Goal: Communication & Community: Answer question/provide support

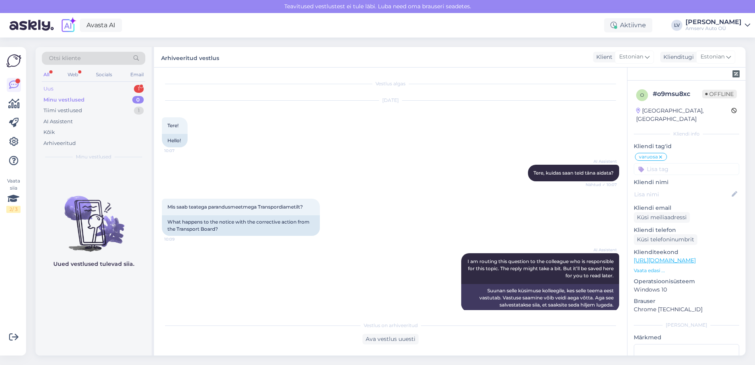
scroll to position [383, 0]
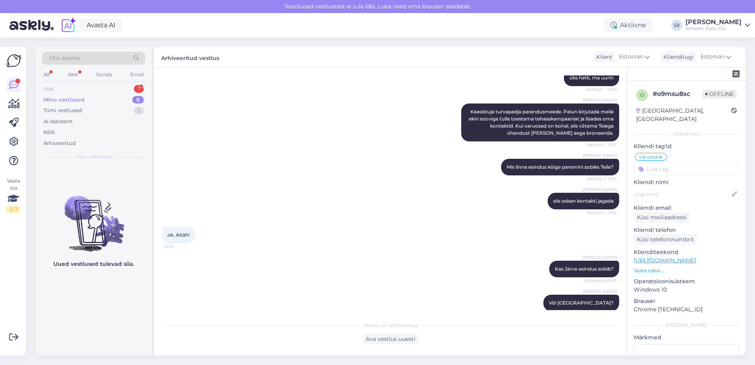
click at [111, 88] on div "Uus 1" at bounding box center [93, 88] width 103 height 11
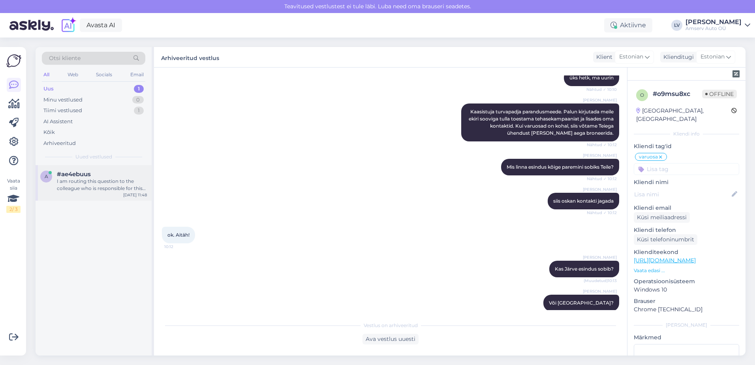
drag, startPoint x: 122, startPoint y: 188, endPoint x: 141, endPoint y: 187, distance: 19.0
click at [123, 189] on div "I am routing this question to the colleague who is responsible for this topic. …" at bounding box center [102, 185] width 90 height 14
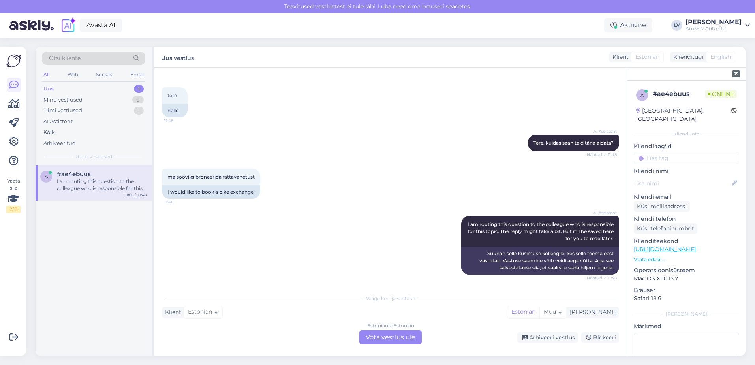
scroll to position [30, 0]
click at [386, 336] on div "Estonian to Estonian Võta vestlus üle" at bounding box center [390, 337] width 62 height 14
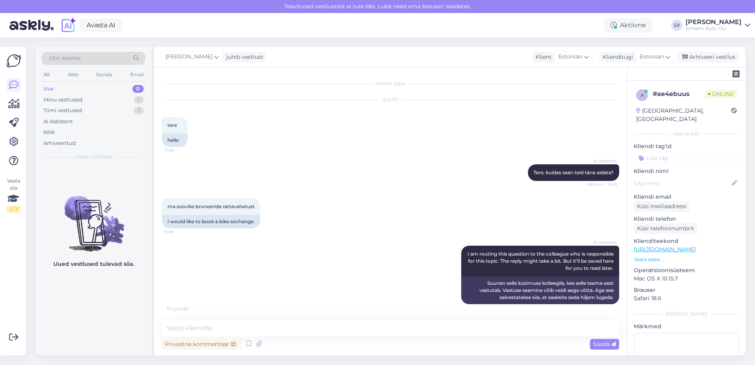
scroll to position [9, 0]
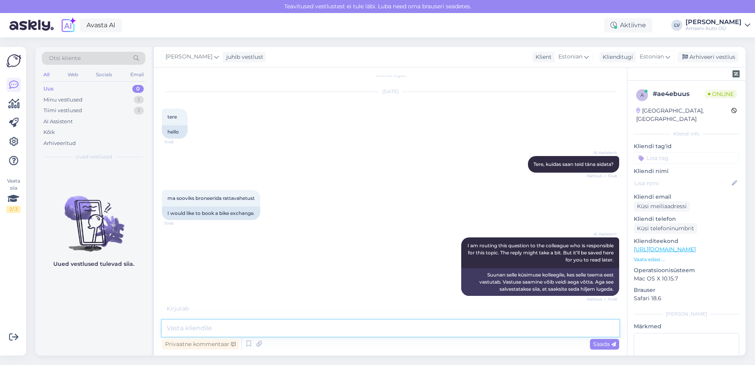
click at [262, 334] on textarea at bounding box center [390, 328] width 457 height 17
drag, startPoint x: 268, startPoint y: 321, endPoint x: 325, endPoint y: 314, distance: 56.9
click at [269, 321] on textarea at bounding box center [390, 328] width 457 height 17
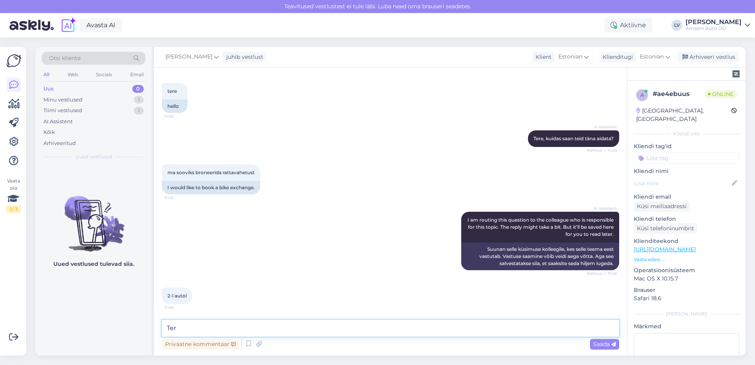
type textarea "Tere"
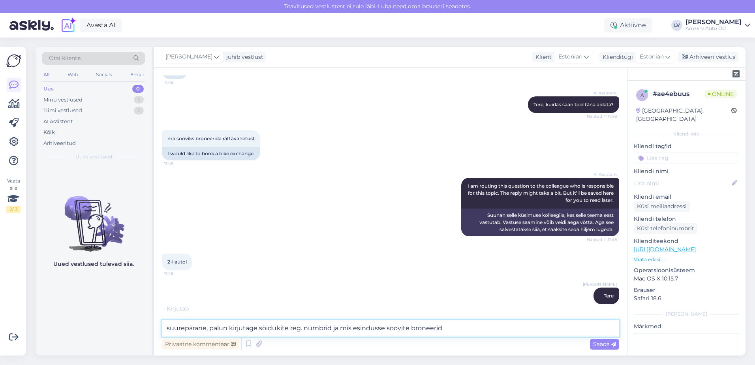
type textarea "suurepärane, palun kirjutage sõidukite reg. numbrid ja mis esindusse soovite br…"
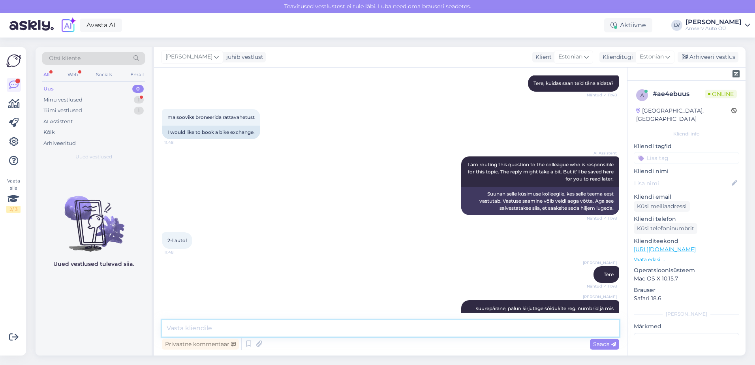
scroll to position [143, 0]
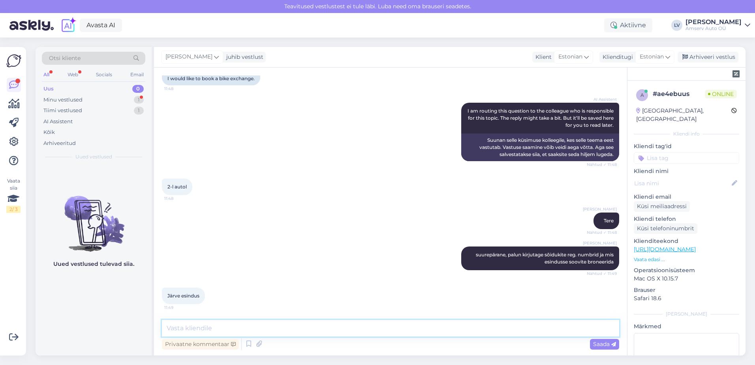
click at [266, 327] on textarea at bounding box center [390, 328] width 457 height 17
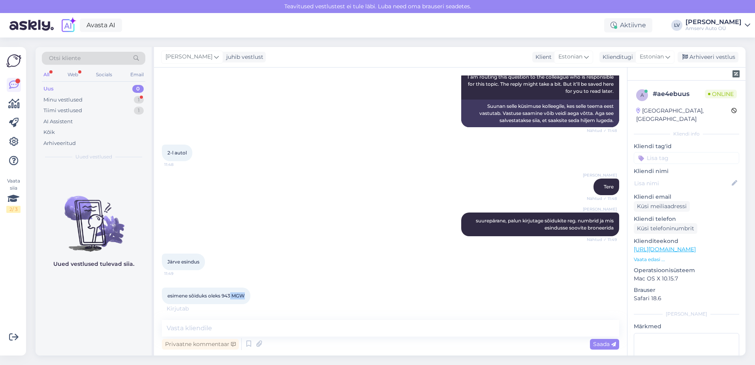
scroll to position [186, 0]
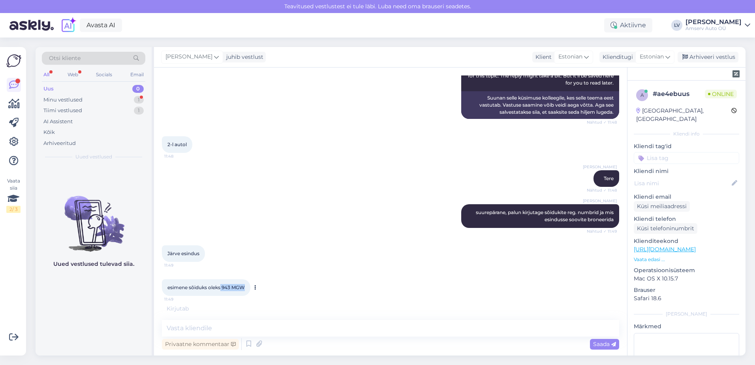
drag, startPoint x: 233, startPoint y: 296, endPoint x: 220, endPoint y: 294, distance: 13.3
click at [220, 294] on div "esimene sõiduks oleks 943 MGW 11:49" at bounding box center [206, 287] width 88 height 17
drag, startPoint x: 220, startPoint y: 294, endPoint x: 229, endPoint y: 289, distance: 9.4
copy span "943 MGW"
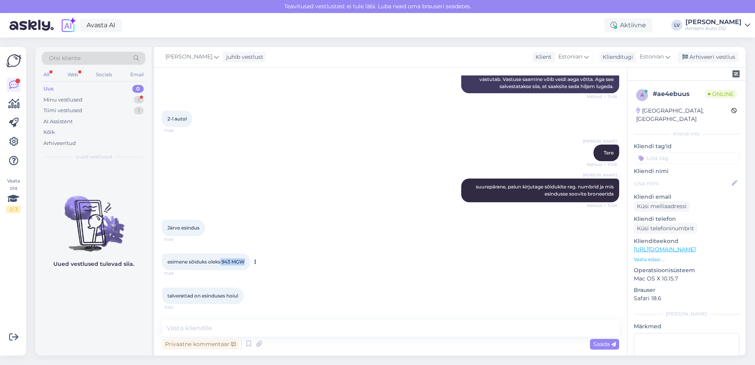
copy span "943 MGW"
click at [229, 333] on textarea at bounding box center [390, 328] width 457 height 17
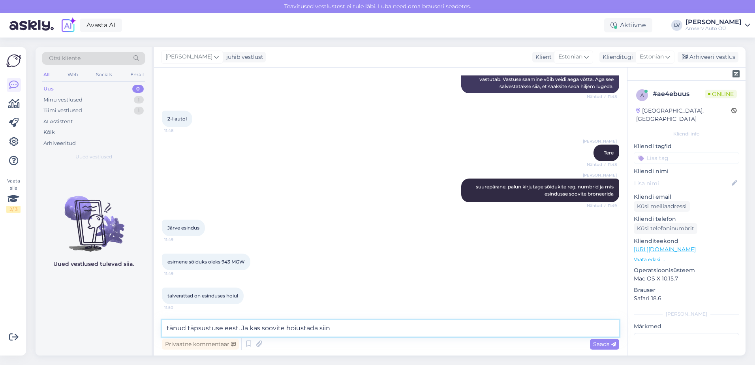
type textarea "tänud täpsustuse eest. Ja kas soovite hoiustada siin?"
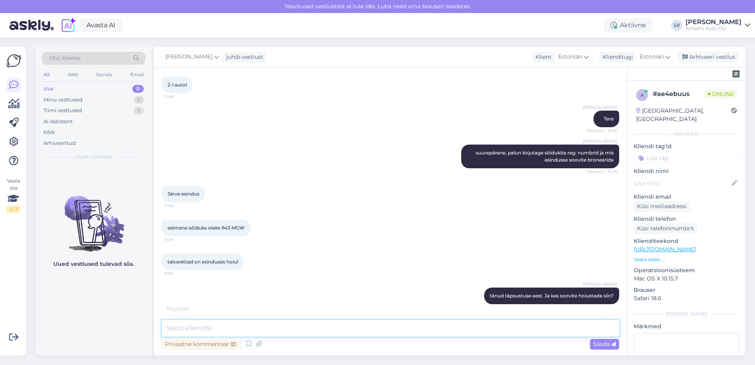
scroll to position [279, 0]
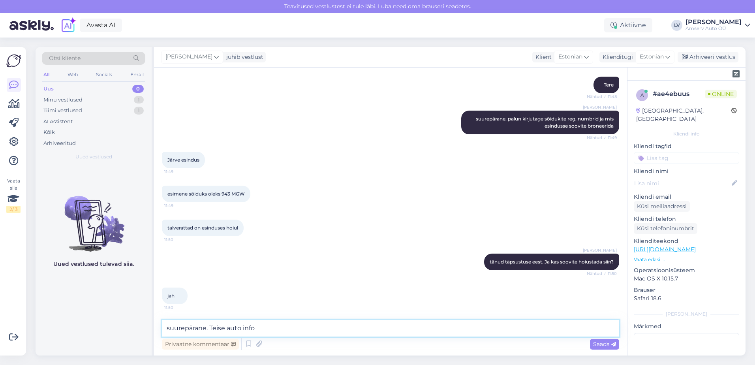
type textarea "suurepärane. Teise auto info?"
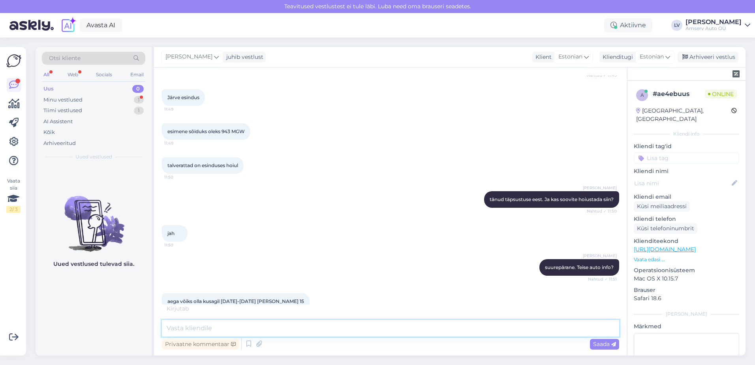
scroll to position [355, 0]
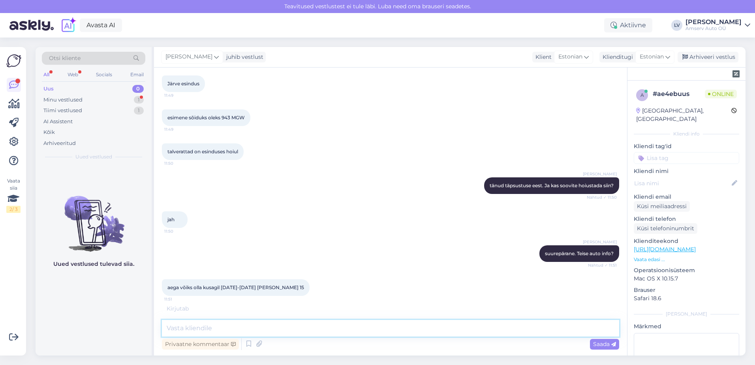
click at [265, 330] on textarea at bounding box center [390, 328] width 457 height 17
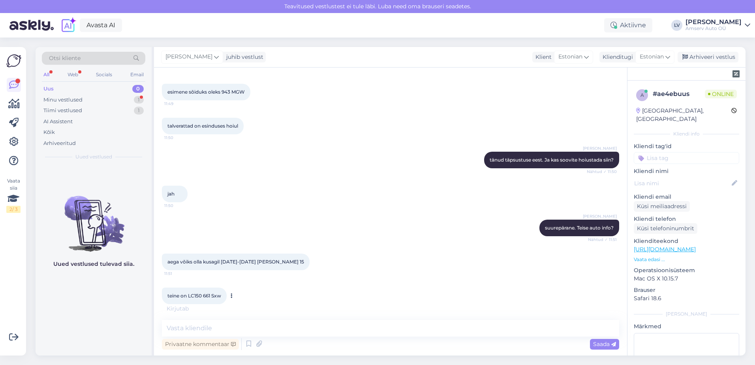
click at [204, 298] on span "teine on LC150 661 Sxw" at bounding box center [194, 296] width 54 height 6
drag, startPoint x: 203, startPoint y: 293, endPoint x: 222, endPoint y: 296, distance: 20.0
click at [222, 296] on div "teine on LC150 661 Sxw 11:52" at bounding box center [194, 295] width 65 height 17
drag, startPoint x: 222, startPoint y: 296, endPoint x: 217, endPoint y: 295, distance: 5.3
copy span "661 Sxw"
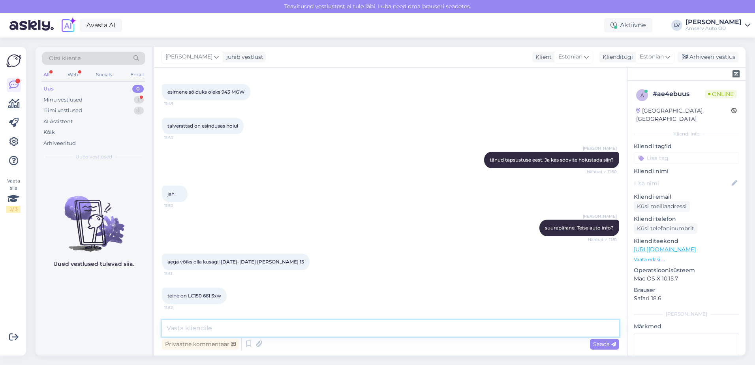
click at [296, 324] on textarea at bounding box center [390, 328] width 457 height 17
click at [299, 325] on textarea at bounding box center [390, 328] width 457 height 17
type textarea "kas rattad on samuti [PERSON_NAME] soovite hoiustada?"
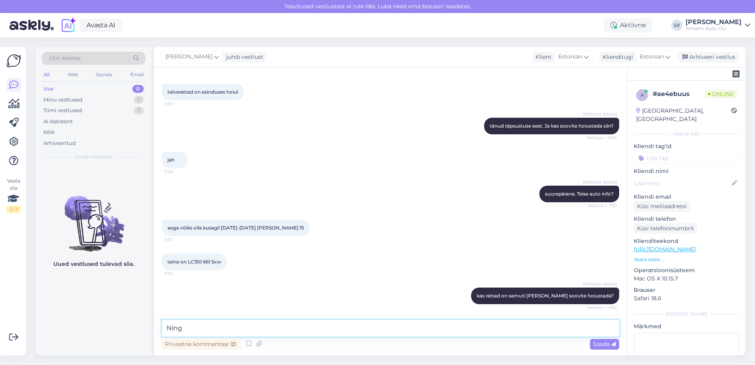
scroll to position [449, 0]
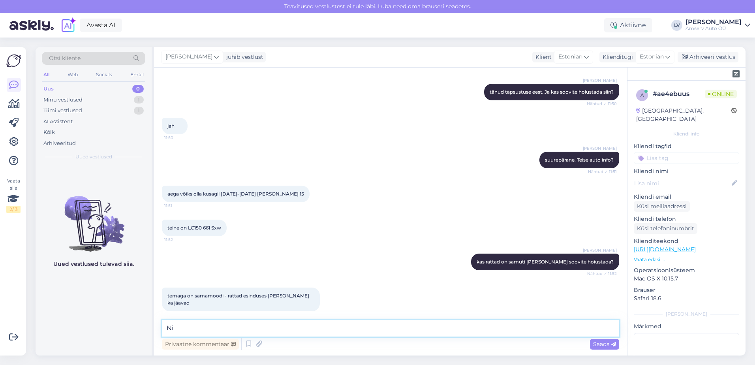
type textarea "N"
type textarea "aitäh täpsutuse eest. Kas soovite samale päevale kahte autot?"
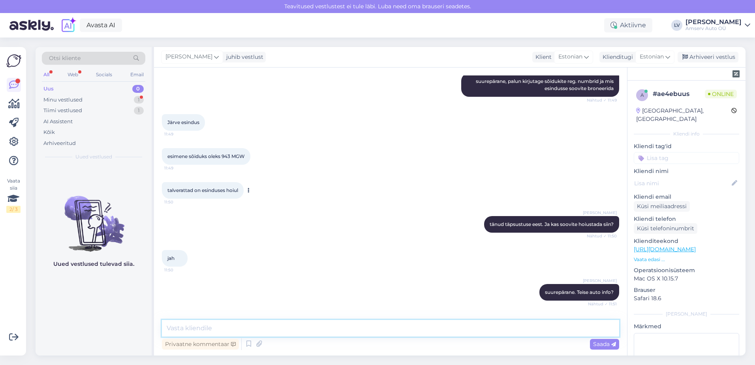
scroll to position [256, 0]
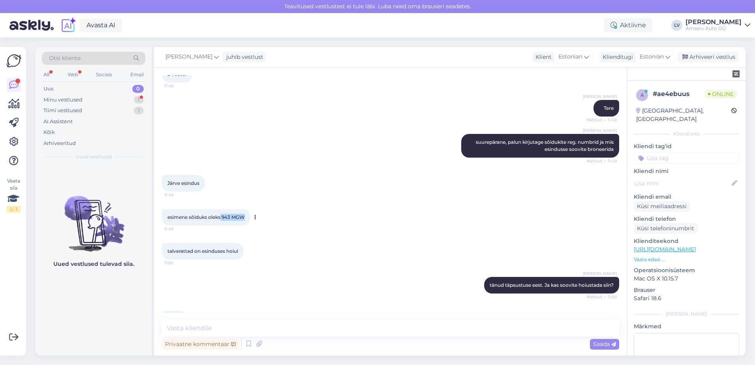
drag, startPoint x: 248, startPoint y: 218, endPoint x: 220, endPoint y: 218, distance: 28.0
click at [220, 218] on div "esimene sõiduks oleks 943 MGW 11:49" at bounding box center [206, 217] width 88 height 17
copy span "943 MGW"
click at [234, 329] on textarea at bounding box center [390, 328] width 457 height 17
paste textarea "943 MGW"
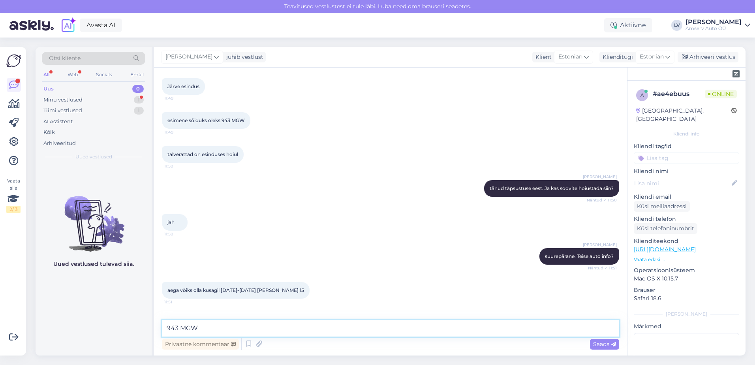
scroll to position [524, 0]
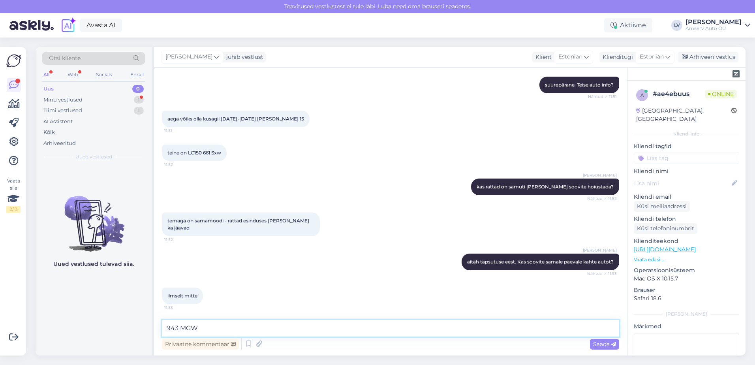
click at [182, 327] on textarea "943 MGW" at bounding box center [390, 328] width 457 height 17
click at [223, 331] on textarea "943MGW" at bounding box center [390, 328] width 457 height 17
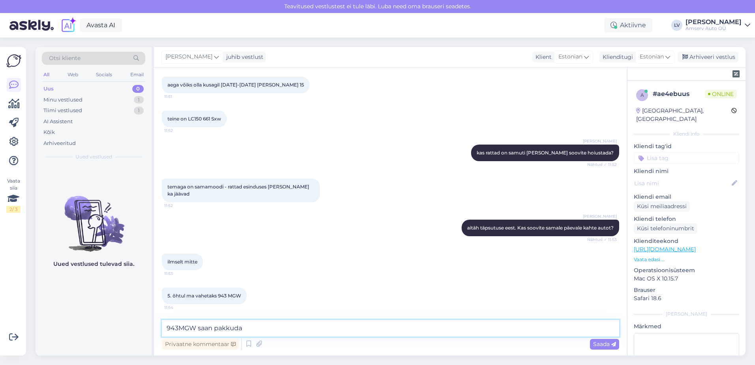
click at [291, 330] on textarea "943MGW saan pakkuda" at bounding box center [390, 328] width 457 height 17
type textarea "943MGW saan pakkuda [DATE][PERSON_NAME] 16:00,"
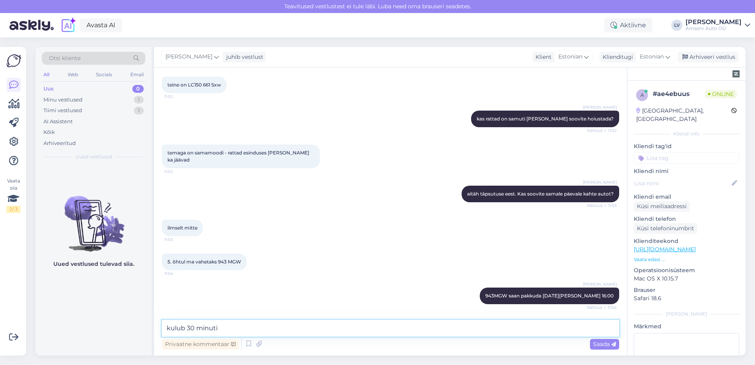
type textarea "kulub 30 minutit"
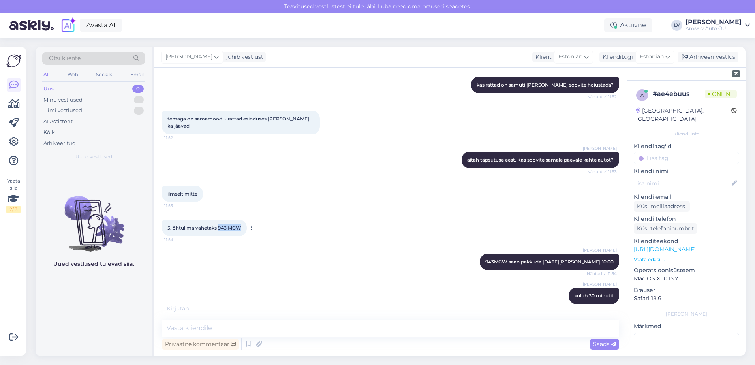
drag, startPoint x: 240, startPoint y: 227, endPoint x: 219, endPoint y: 229, distance: 21.9
click at [219, 229] on div "5. õhtul ma vahetaks 943 MGW 11:54" at bounding box center [204, 227] width 85 height 17
drag, startPoint x: 219, startPoint y: 229, endPoint x: 230, endPoint y: 228, distance: 11.6
copy span "943 MGW"
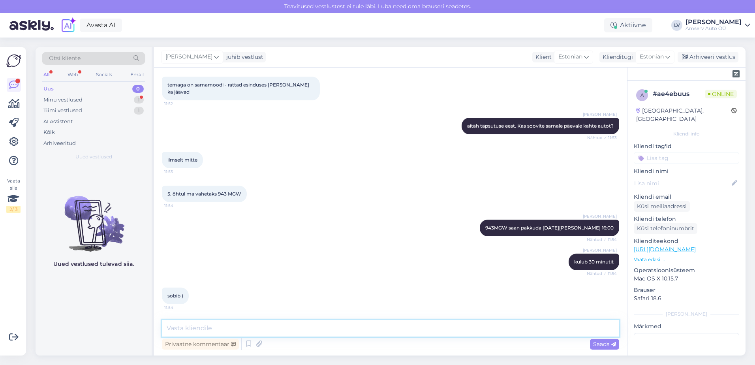
drag, startPoint x: 307, startPoint y: 325, endPoint x: 311, endPoint y: 327, distance: 4.8
click at [308, 325] on textarea at bounding box center [390, 328] width 457 height 17
type textarea "Väga hea"
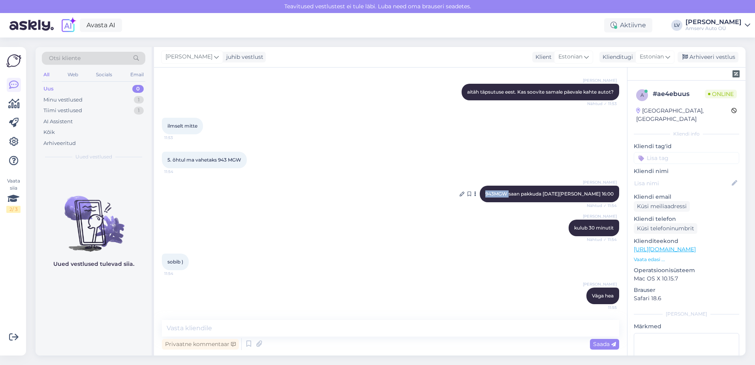
drag, startPoint x: 513, startPoint y: 190, endPoint x: 535, endPoint y: 194, distance: 22.1
click at [535, 194] on div "[PERSON_NAME] 943MGW saan pakkuda [DATE][PERSON_NAME] 16:00 Nähtud ✓ 11:54" at bounding box center [549, 194] width 139 height 17
drag, startPoint x: 535, startPoint y: 194, endPoint x: 531, endPoint y: 194, distance: 4.0
copy span "943MGW"
drag, startPoint x: 268, startPoint y: 323, endPoint x: 274, endPoint y: 319, distance: 7.0
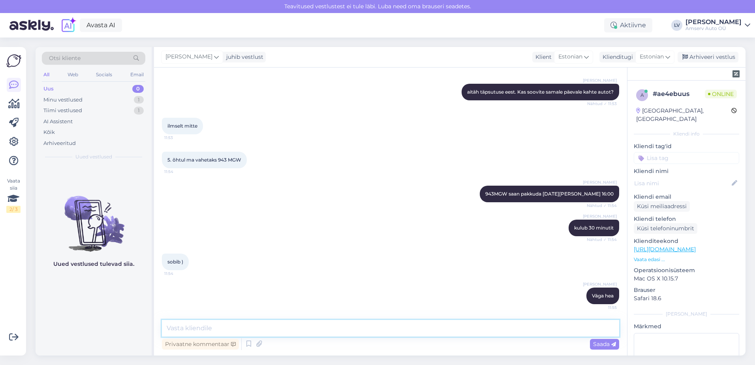
click at [271, 321] on textarea at bounding box center [390, 328] width 457 height 17
type textarea "[PERSON_NAME] tulla teise autoga?"
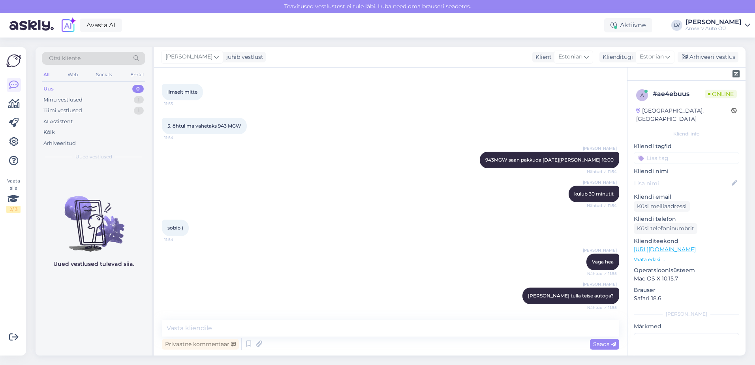
scroll to position [762, 0]
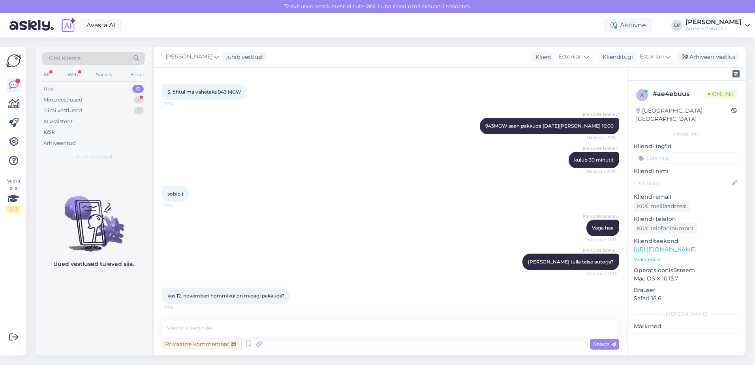
click at [314, 310] on div "kas 12. novemberi hommikul on midagi pakkuda? 11:56" at bounding box center [390, 296] width 457 height 34
click at [239, 336] on textarea at bounding box center [390, 328] width 457 height 17
type textarea "h"
type textarea "[PERSON_NAME], alates 08:30 kuni 16:00"
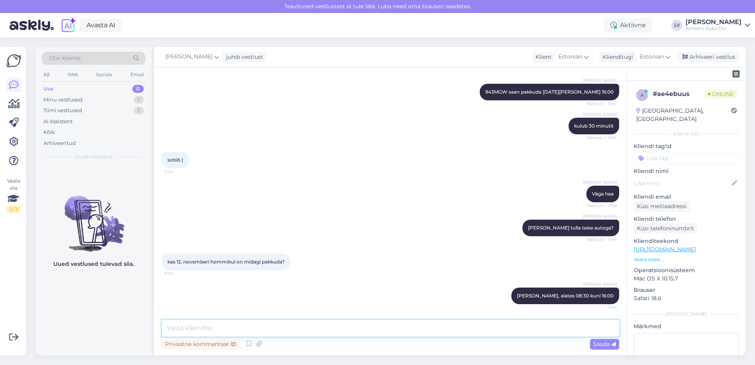
scroll to position [829, 0]
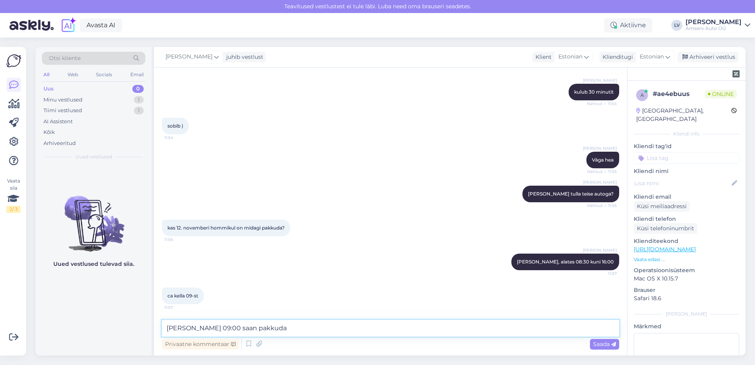
type textarea "[PERSON_NAME] 09:00 saan pakkuda"
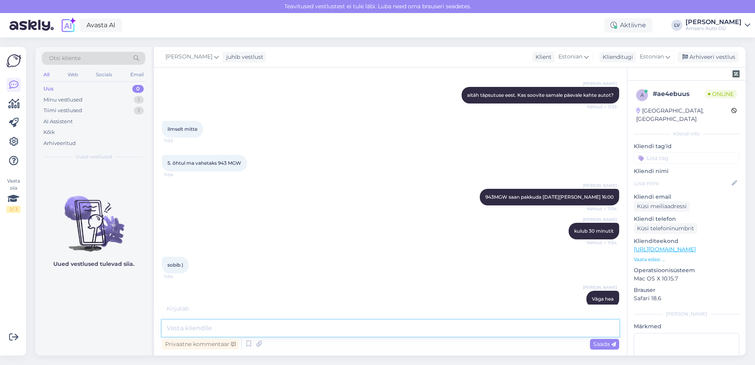
scroll to position [666, 0]
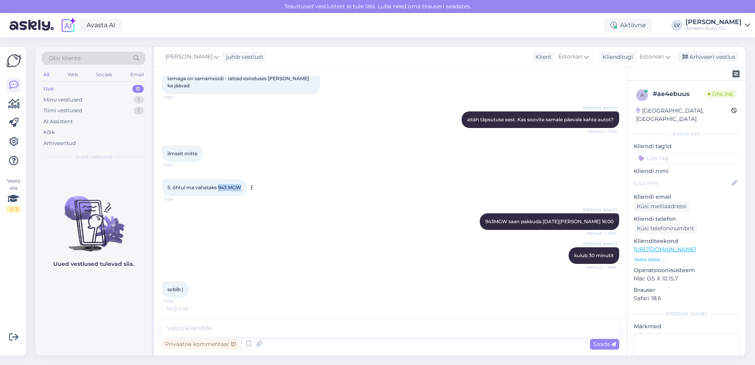
drag, startPoint x: 240, startPoint y: 187, endPoint x: 219, endPoint y: 186, distance: 21.0
click at [219, 186] on span "5. õhtul ma vahetaks 943 MGW" at bounding box center [204, 187] width 74 height 6
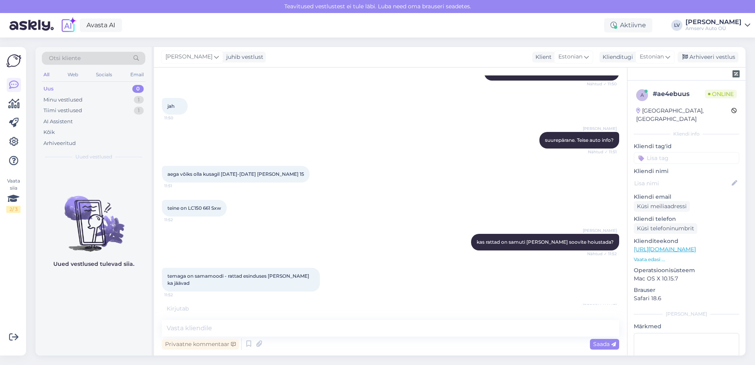
scroll to position [897, 0]
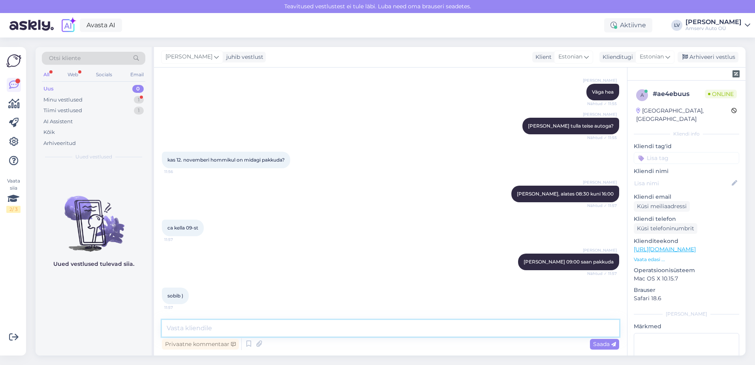
click at [229, 326] on textarea at bounding box center [390, 328] width 457 height 17
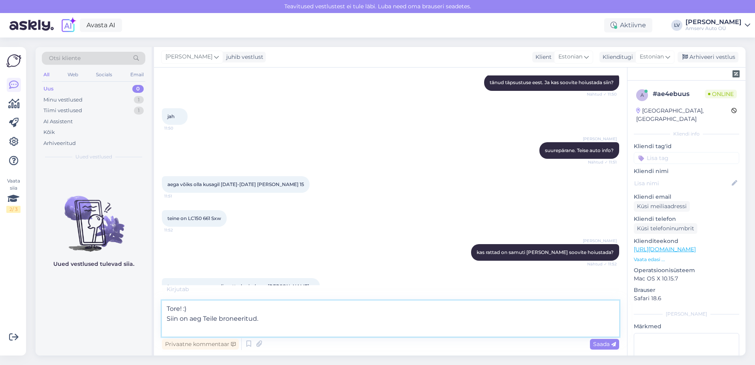
scroll to position [353, 0]
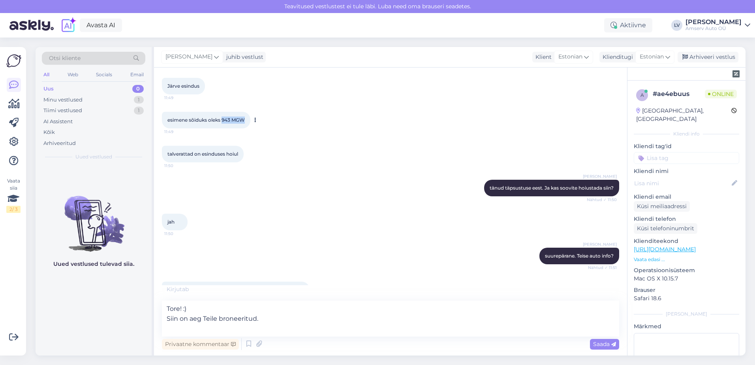
drag, startPoint x: 245, startPoint y: 120, endPoint x: 223, endPoint y: 118, distance: 22.1
click at [223, 118] on div "esimene sõiduks oleks 943 MGW 11:49" at bounding box center [206, 120] width 88 height 17
drag, startPoint x: 223, startPoint y: 118, endPoint x: 234, endPoint y: 123, distance: 12.2
copy span "943 MGW"
click at [281, 319] on textarea "Tore! :) Siin on aeg Teile broneeritud." at bounding box center [390, 318] width 457 height 36
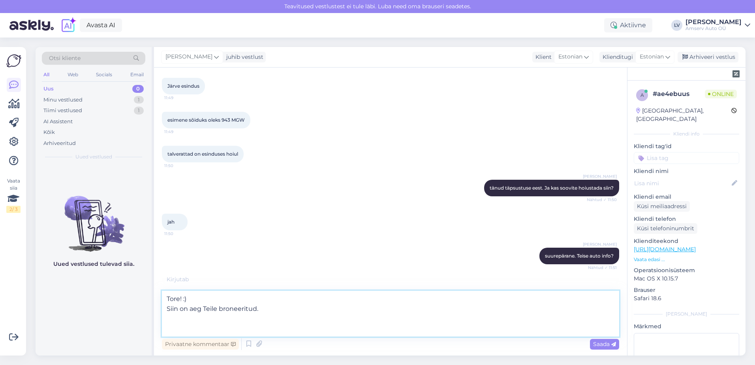
paste textarea "943 MGW"
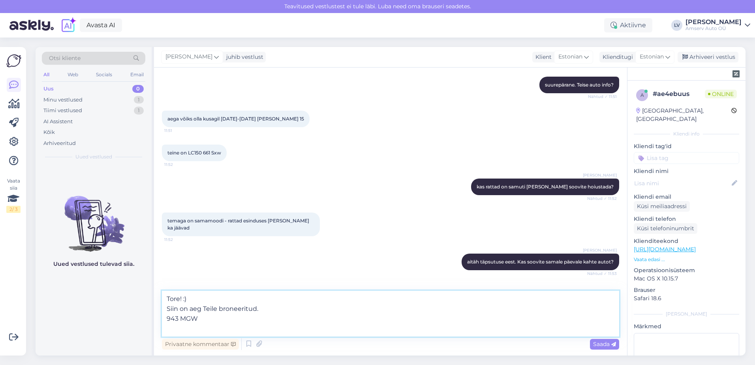
scroll to position [550, 0]
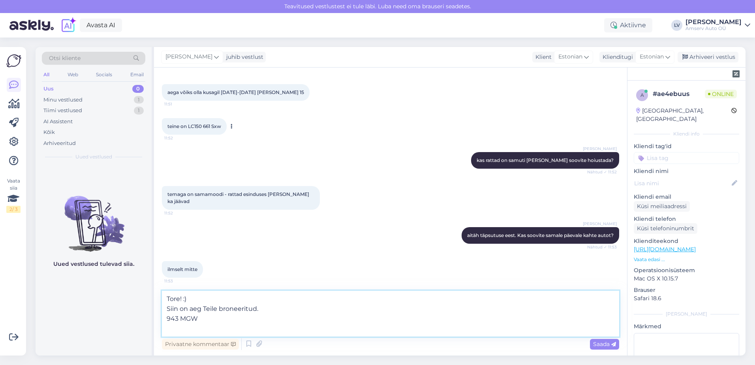
type textarea "Tore! :) Siin on aeg Teile broneeritud. 943 MGW"
drag, startPoint x: 224, startPoint y: 126, endPoint x: 204, endPoint y: 124, distance: 19.8
click at [204, 124] on div "teine on LC150 661 Sxw 11:52" at bounding box center [194, 126] width 65 height 17
drag, startPoint x: 204, startPoint y: 124, endPoint x: 208, endPoint y: 126, distance: 4.4
copy span "661 Sxw"
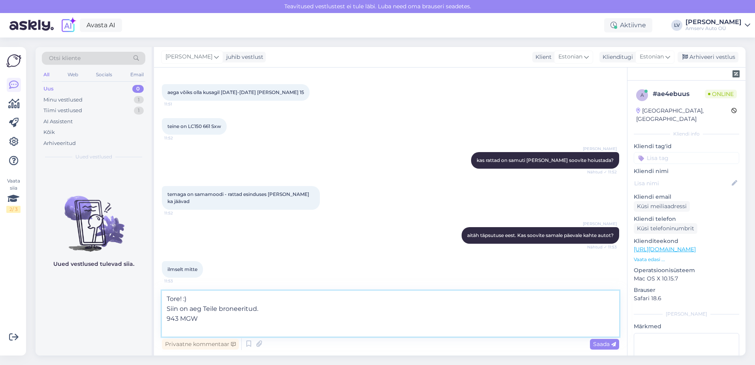
click at [215, 318] on textarea "Tore! :) Siin on aeg Teile broneeritud. 943 MGW" at bounding box center [390, 314] width 457 height 46
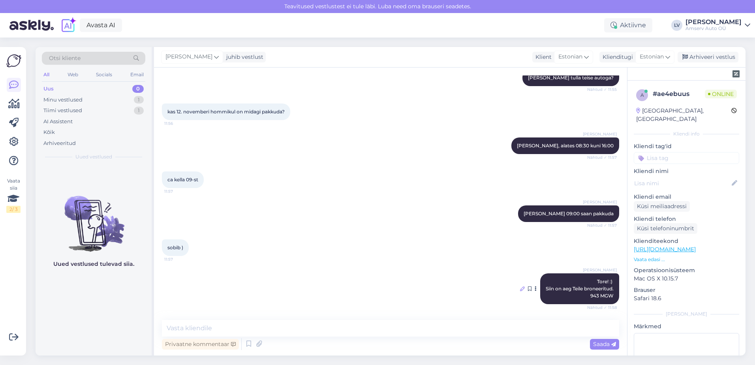
click at [520, 288] on icon at bounding box center [522, 288] width 5 height 5
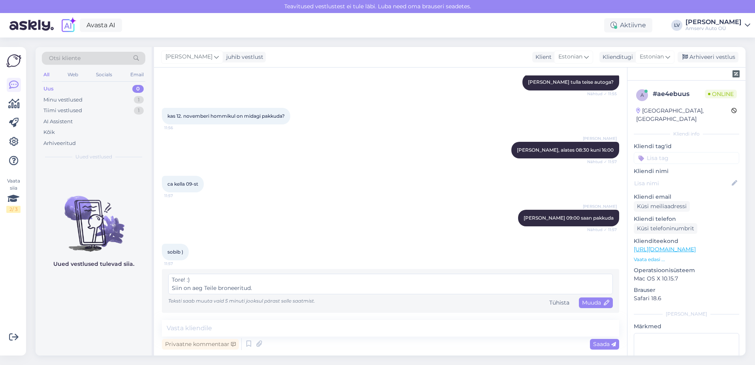
scroll to position [17, 0]
drag, startPoint x: 226, startPoint y: 285, endPoint x: 169, endPoint y: 283, distance: 57.3
click at [169, 283] on textarea "Tore! :) Siin on aeg Teile broneeritud. 943 MGW" at bounding box center [390, 284] width 445 height 21
type textarea "Tore! :) Siin on aeg Teile broneeritud."
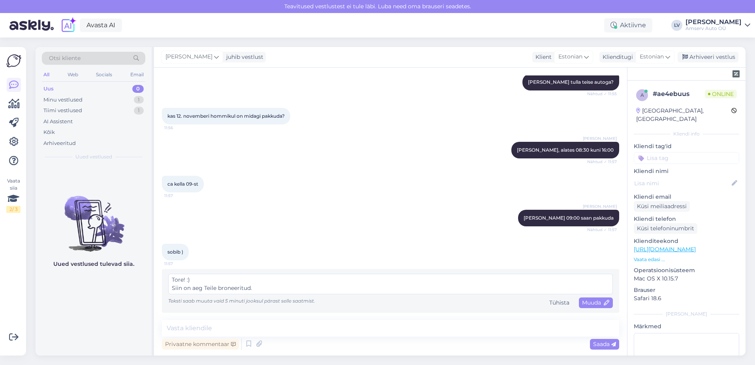
drag, startPoint x: 583, startPoint y: 304, endPoint x: 539, endPoint y: 326, distance: 49.6
click at [589, 302] on span "Muuda" at bounding box center [596, 302] width 28 height 7
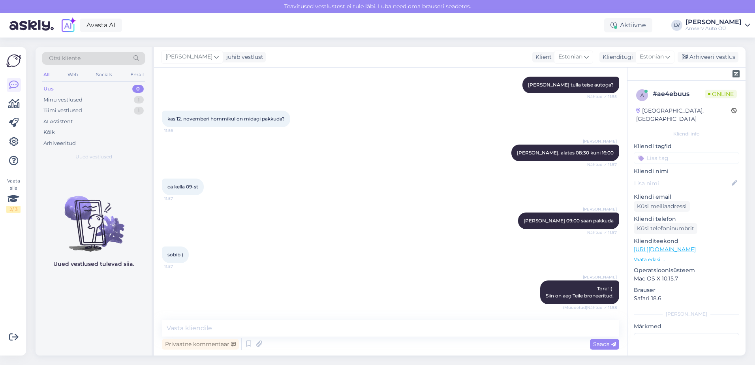
scroll to position [938, 0]
drag, startPoint x: 333, startPoint y: 321, endPoint x: 337, endPoint y: 323, distance: 4.1
click at [333, 322] on textarea at bounding box center [390, 328] width 457 height 17
type textarea "05.10"
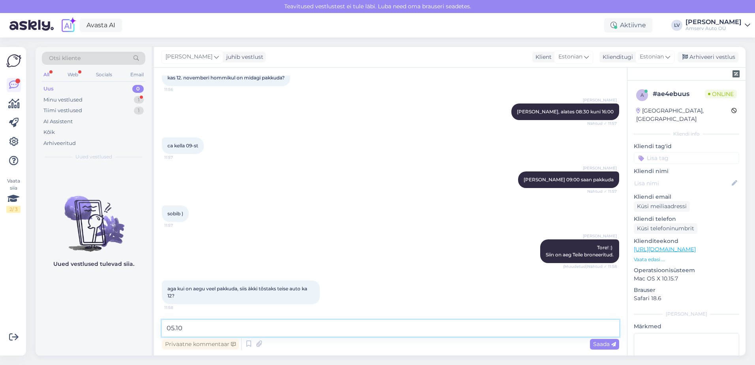
drag, startPoint x: 298, startPoint y: 329, endPoint x: 94, endPoint y: 328, distance: 204.1
click at [94, 328] on div "Otsi kliente All Web Socials Email Uus 0 Minu vestlused 1 Tiimi vestlused 1 AI …" at bounding box center [391, 201] width 710 height 308
click at [235, 328] on textarea at bounding box center [390, 328] width 457 height 17
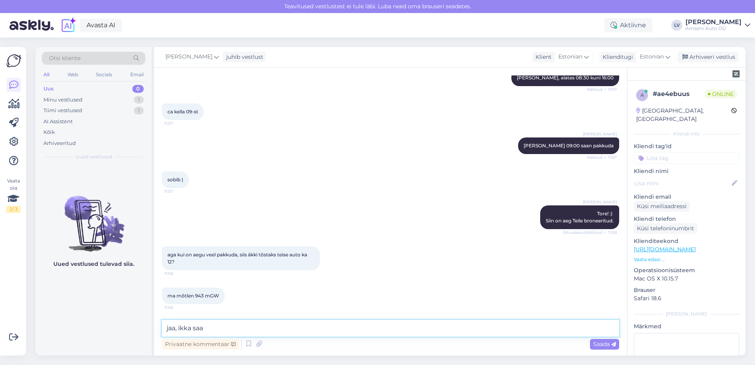
type textarea "jaa, ikka saab"
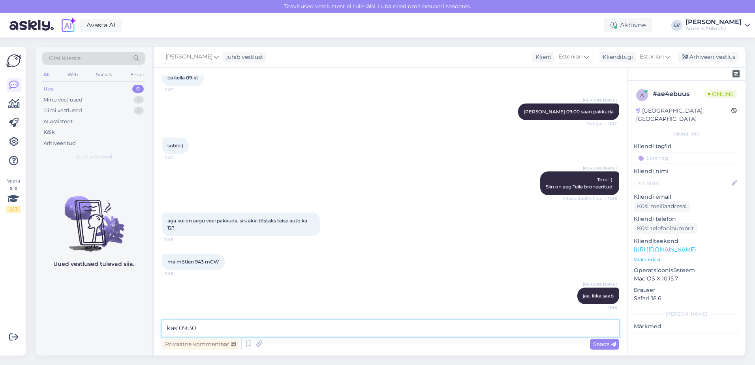
type textarea "kas 09:30?"
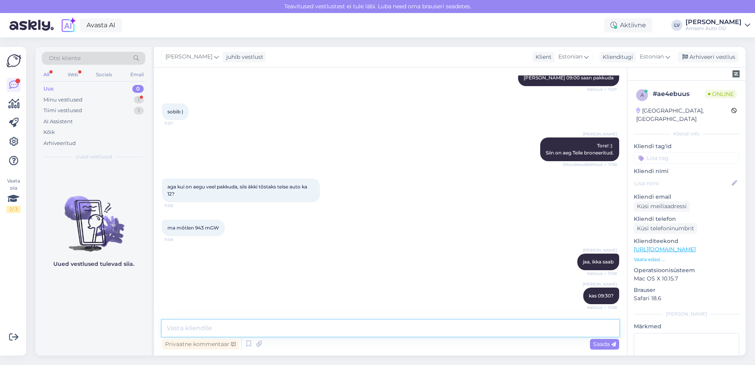
scroll to position [1115, 0]
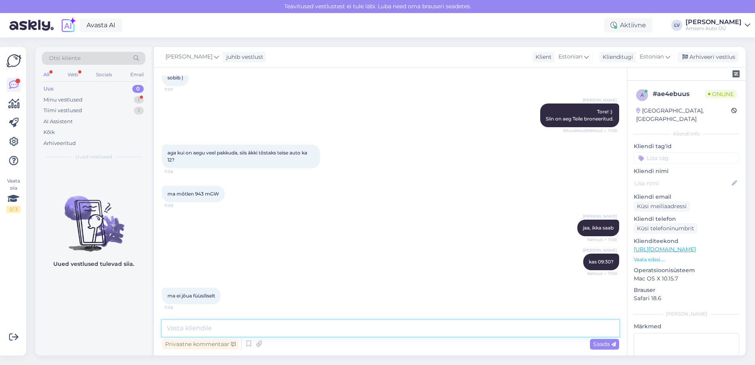
click at [204, 324] on textarea at bounding box center [390, 328] width 457 height 17
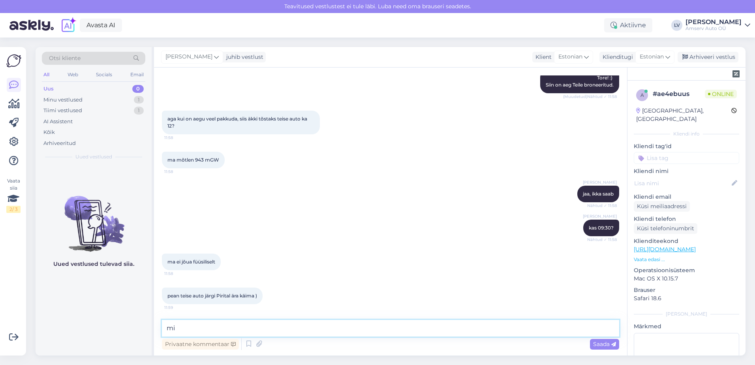
type textarea "m"
type textarea "s"
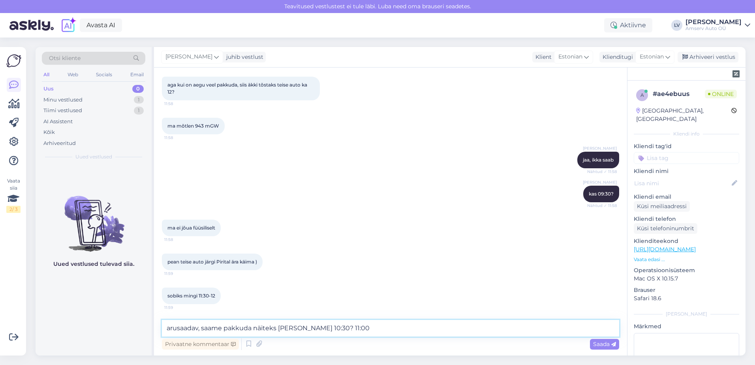
type textarea "arusaadav, saame pakkuda näiteks [PERSON_NAME] 10:30? 11:00?"
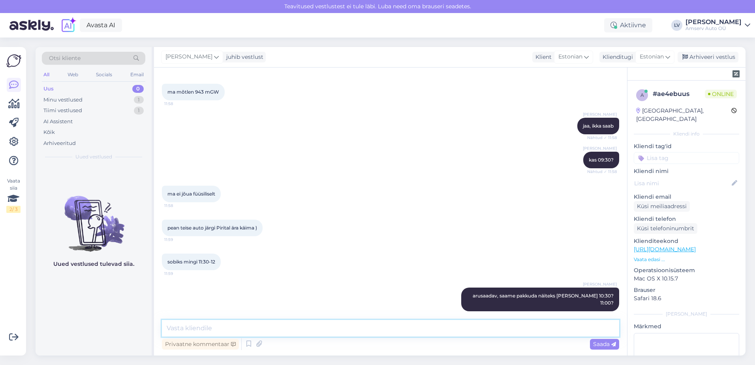
click at [297, 325] on textarea at bounding box center [390, 328] width 457 height 17
type textarea "11:30"
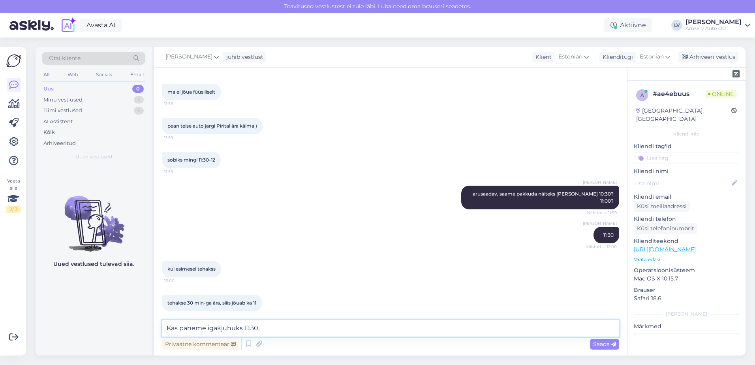
scroll to position [1353, 0]
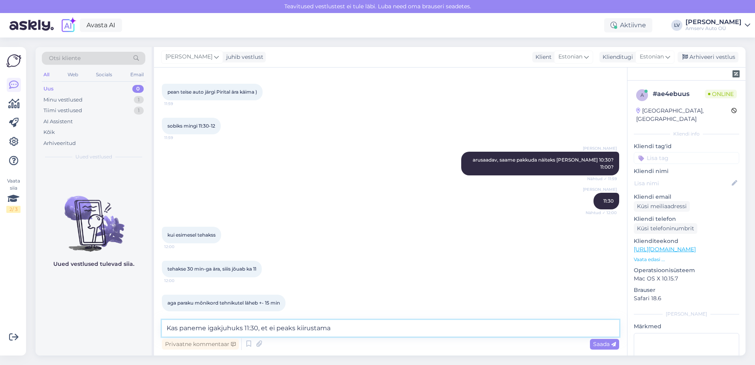
type textarea "Kas paneme igakjuhuks 11:30, et ei peaks kiirustama?"
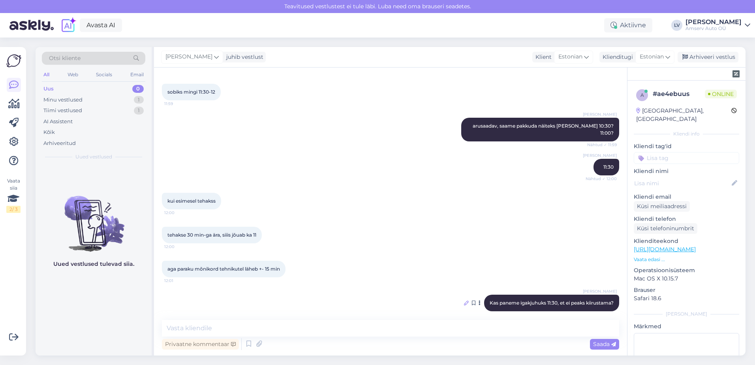
click at [464, 299] on div at bounding box center [466, 302] width 5 height 7
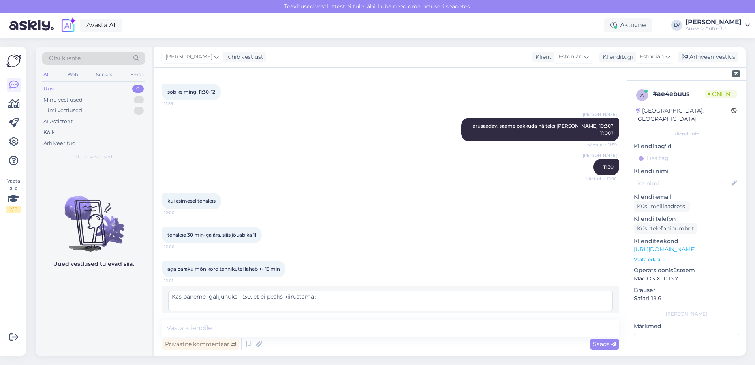
click at [219, 291] on textarea "Kas paneme igakjuhuks 11:30, et ei peaks kiirustama?" at bounding box center [390, 301] width 445 height 21
click at [609, 340] on div "Saada" at bounding box center [604, 344] width 29 height 11
click at [435, 293] on textarea "Kas paneme igaksjuhuks 11:30, et ei peaks kiirustama?" at bounding box center [390, 301] width 445 height 21
type textarea "Kas paneme igaksjuhuks 11:30, et ei peaks kiirustama?"
click at [605, 341] on span "Saada" at bounding box center [604, 343] width 23 height 7
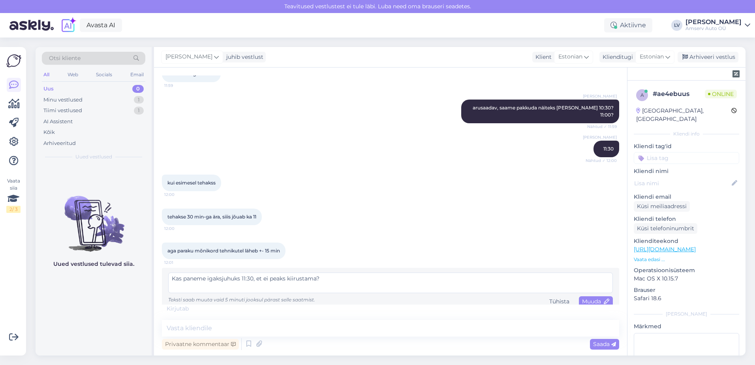
scroll to position [1431, 0]
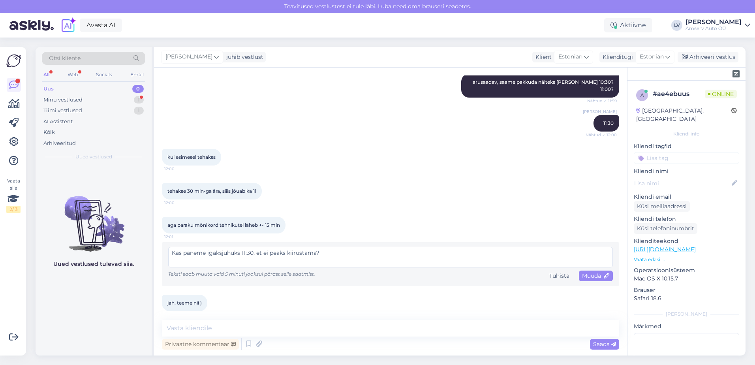
click at [576, 291] on div "jah, teeme nii ) 12:01" at bounding box center [390, 303] width 457 height 34
click at [584, 272] on span "Muuda" at bounding box center [596, 275] width 28 height 7
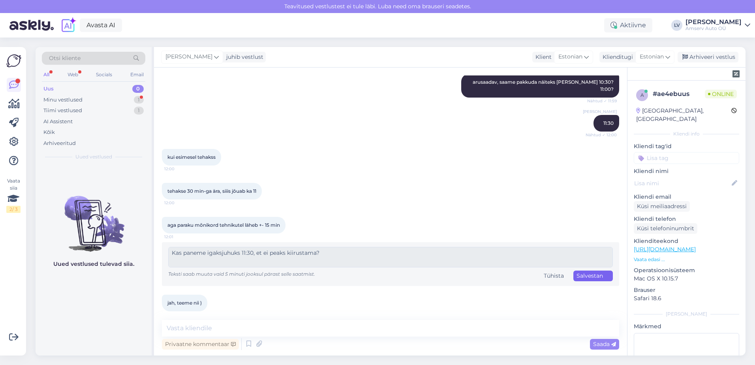
scroll to position [1421, 0]
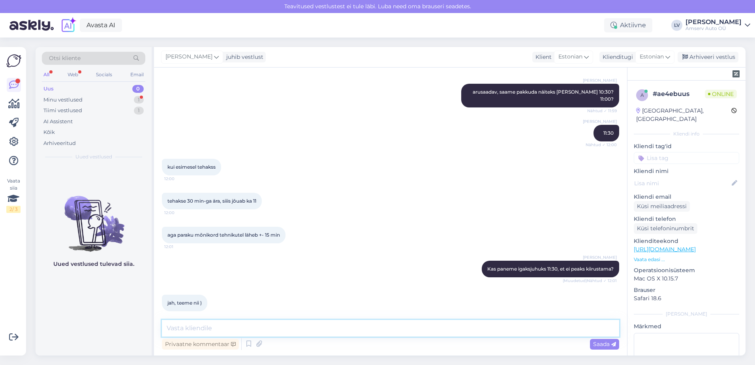
click at [324, 327] on textarea at bounding box center [390, 328] width 457 height 17
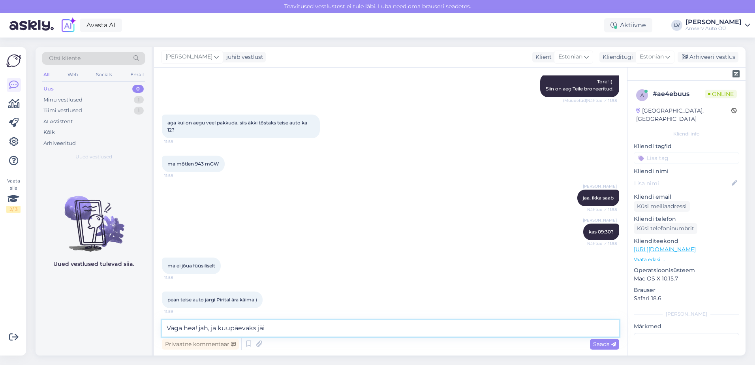
scroll to position [1133, 0]
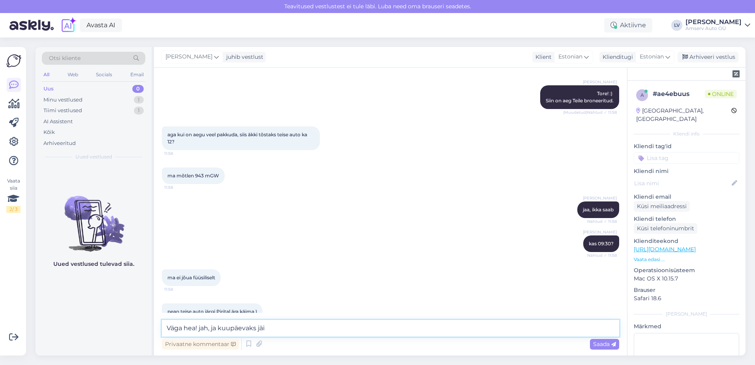
click at [290, 329] on textarea "Väga hea! jah, ja kuupäevaks jäi" at bounding box center [390, 328] width 457 height 17
click at [219, 329] on textarea "Väga hea! jah, ja kuupäevaks jäi [DATE]" at bounding box center [390, 328] width 457 height 17
type textarea "Väga hea! jah, kuupäevaks jäi [DATE]"
click at [324, 329] on textarea "Väga hea! jah, kuupäevaks jäi [DATE]" at bounding box center [390, 328] width 457 height 17
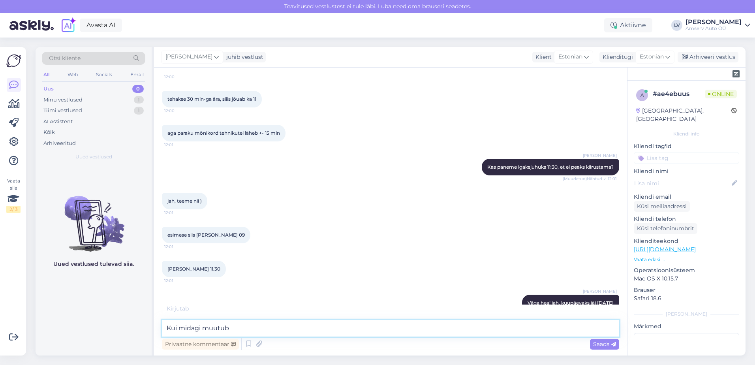
scroll to position [1557, 0]
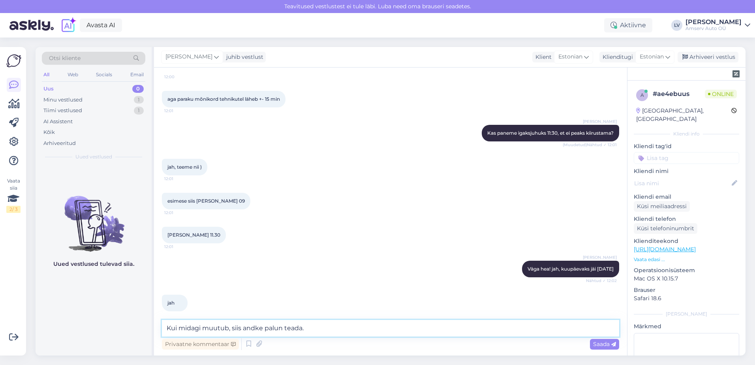
type textarea "Kui midagi muutub, siis andke palun teada."
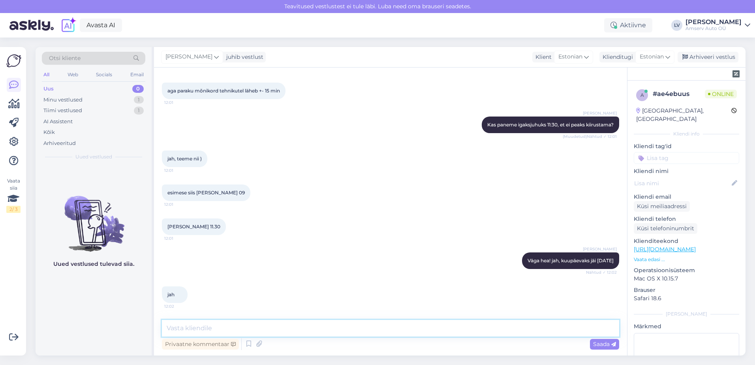
scroll to position [1591, 0]
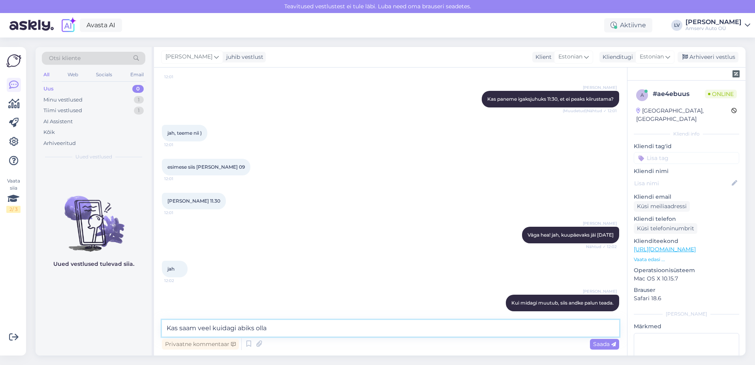
type textarea "Kas saam veel kuidagi abiks olla?"
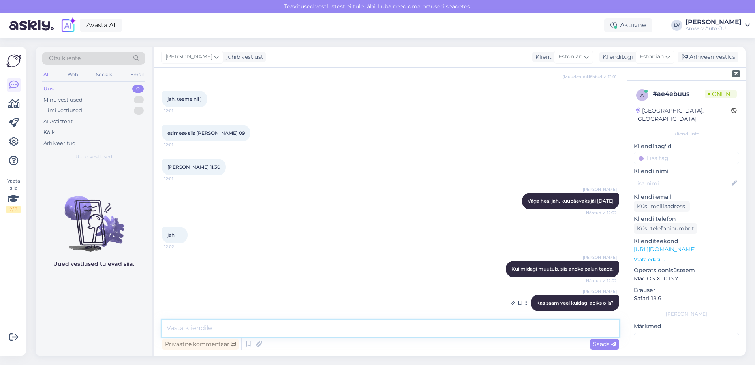
scroll to position [1658, 0]
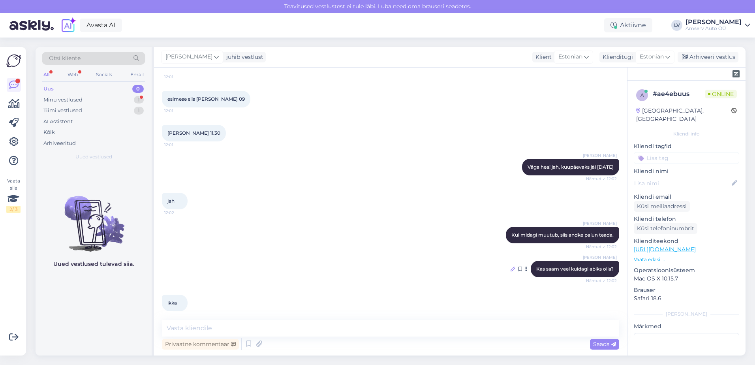
click at [510, 266] on icon at bounding box center [512, 268] width 5 height 5
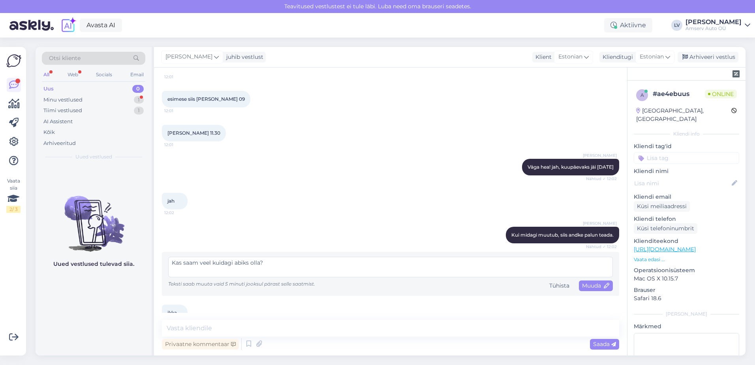
click at [197, 257] on textarea "Kas saam veel kuidagi abiks olla?" at bounding box center [390, 267] width 445 height 21
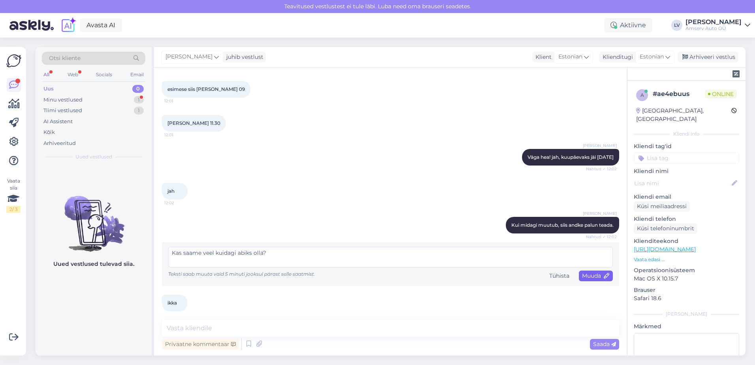
type textarea "Kas saame veel kuidagi abiks olla?"
click at [588, 272] on span "Muuda" at bounding box center [596, 275] width 28 height 7
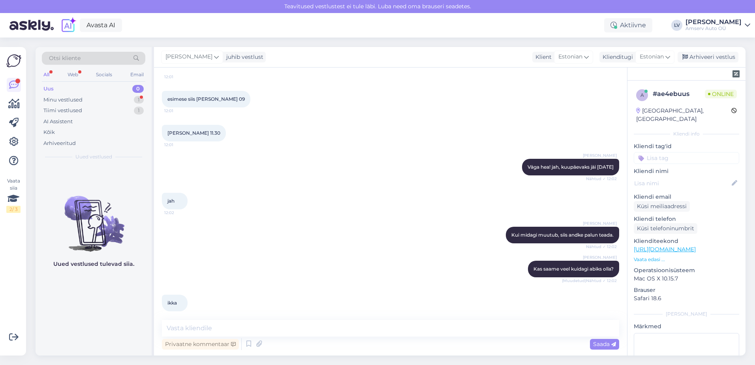
scroll to position [1692, 0]
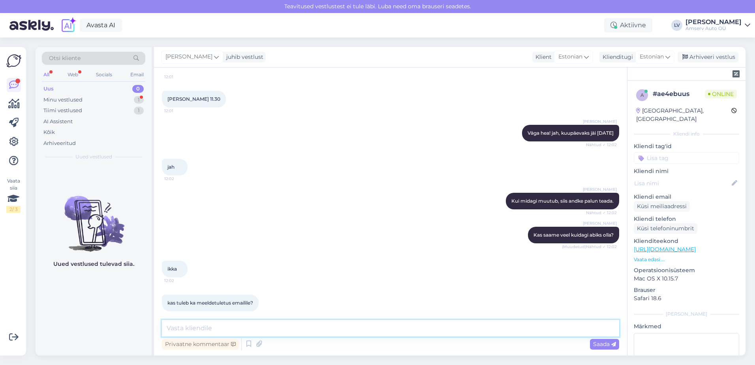
click at [210, 328] on textarea at bounding box center [390, 328] width 457 height 17
click at [183, 329] on textarea "jah, 1 päev ennem" at bounding box center [390, 328] width 457 height 17
type textarea "jah, üks päev ennem"
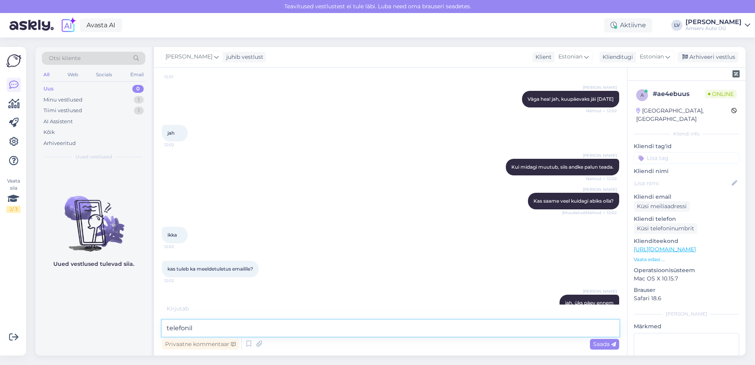
type textarea "telefonile"
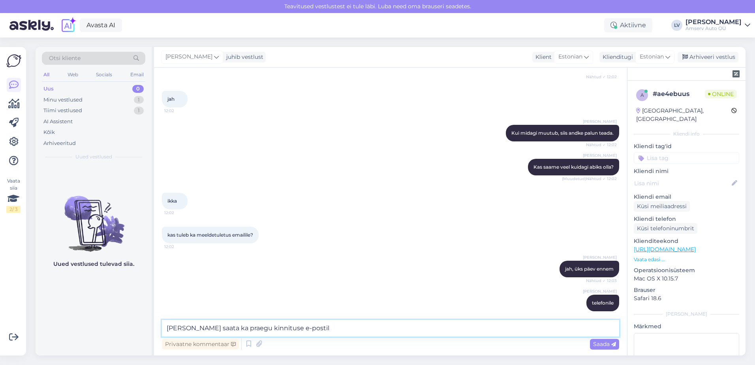
type textarea "[PERSON_NAME] saata ka praegu kinnituse e-postile"
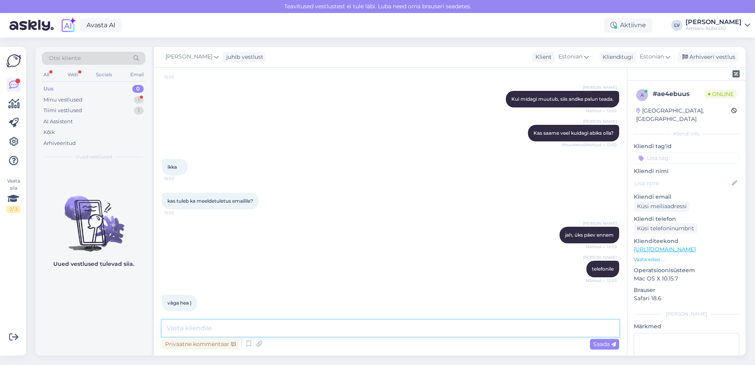
scroll to position [1828, 0]
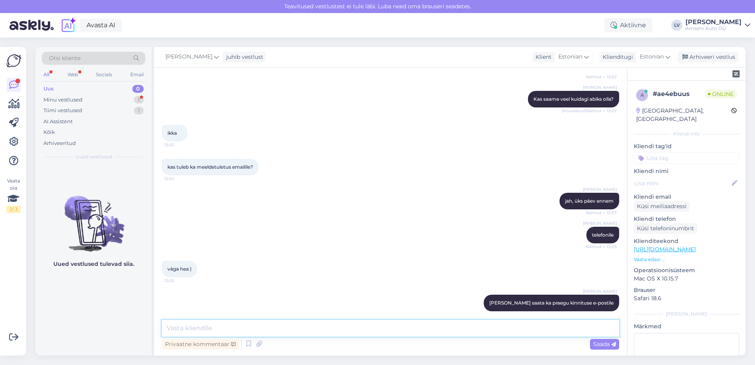
click at [515, 324] on textarea at bounding box center [390, 328] width 457 height 17
click at [507, 326] on textarea at bounding box center [390, 328] width 457 height 17
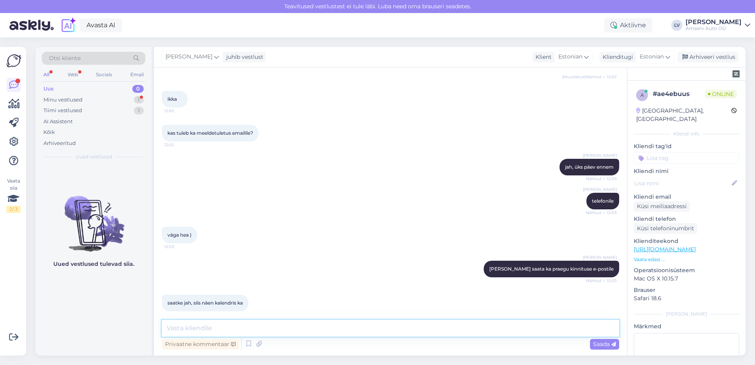
click at [501, 328] on textarea at bounding box center [390, 328] width 457 height 17
drag, startPoint x: 168, startPoint y: 328, endPoint x: 162, endPoint y: 318, distance: 11.5
click at [169, 328] on textarea "teeme nii." at bounding box center [390, 328] width 457 height 17
click at [237, 330] on textarea "Teeme nii." at bounding box center [390, 328] width 457 height 17
type textarea "Teeme nii. Suur tänu pöördumise eest ja kohtumiseni novembris! :)"
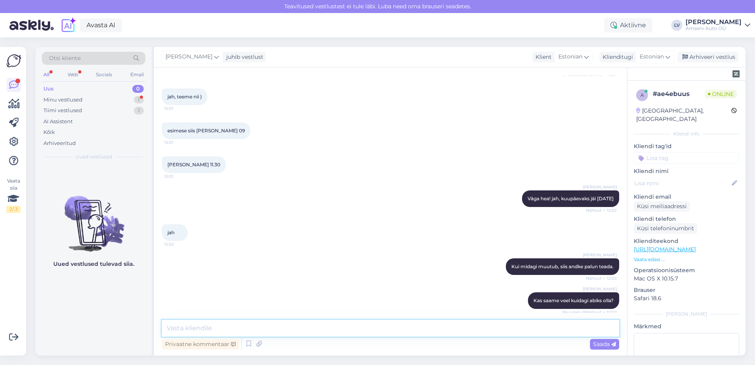
scroll to position [1937, 0]
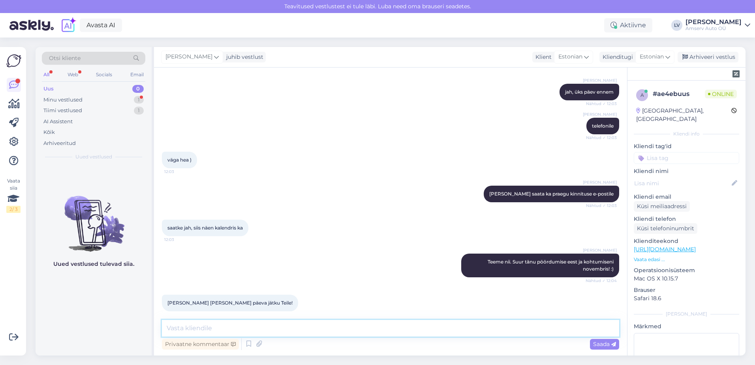
click at [255, 322] on textarea at bounding box center [390, 328] width 457 height 17
type textarea "Suur tänu ja kena päeva jätku Teile ka"
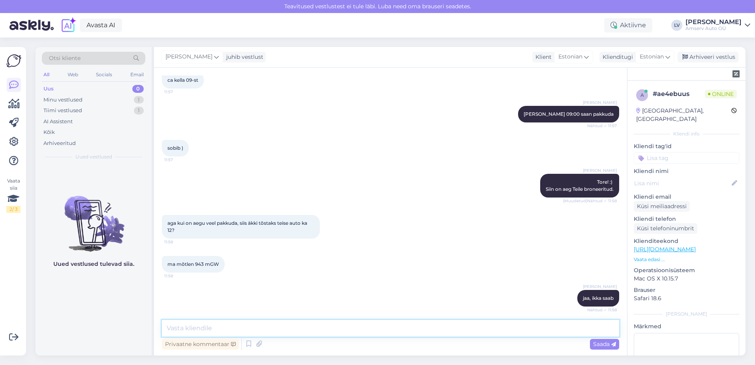
scroll to position [1142, 0]
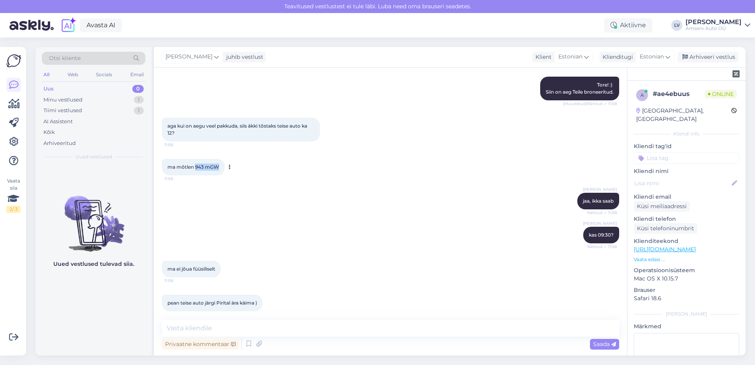
drag, startPoint x: 219, startPoint y: 167, endPoint x: 196, endPoint y: 168, distance: 23.3
click at [196, 168] on div "ma mõtlen 943 mGW 11:58" at bounding box center [193, 167] width 63 height 17
drag, startPoint x: 196, startPoint y: 168, endPoint x: 200, endPoint y: 167, distance: 4.3
copy span "943 mGW"
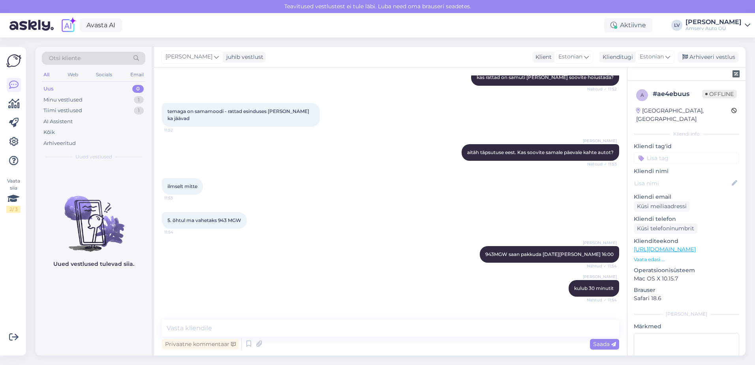
scroll to position [629, 0]
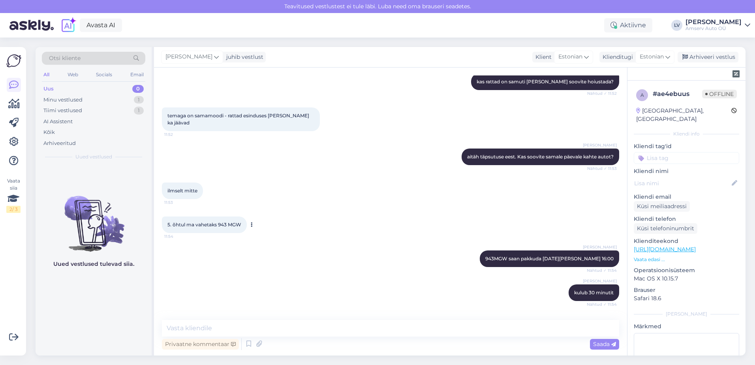
click at [239, 223] on span "5. õhtul ma vahetaks 943 MGW" at bounding box center [204, 224] width 74 height 6
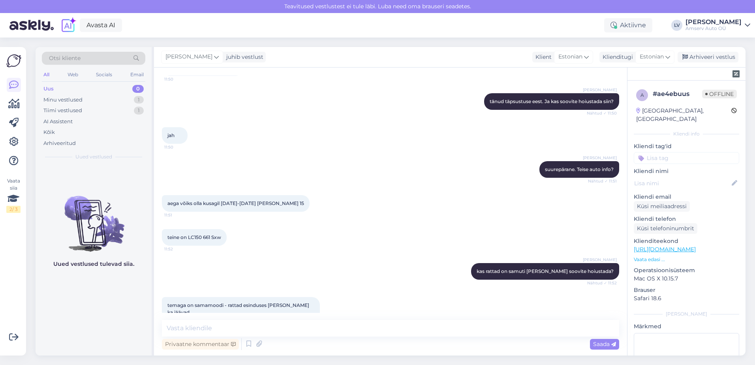
scroll to position [431, 0]
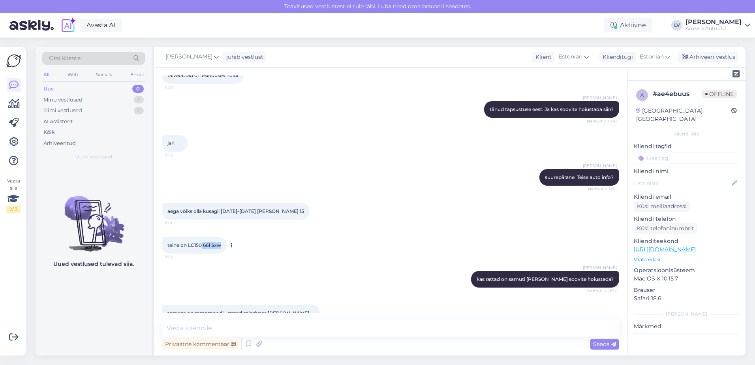
drag, startPoint x: 224, startPoint y: 247, endPoint x: 203, endPoint y: 246, distance: 21.3
click at [203, 246] on div "teine on LC150 661 Sxw 11:52" at bounding box center [194, 245] width 65 height 17
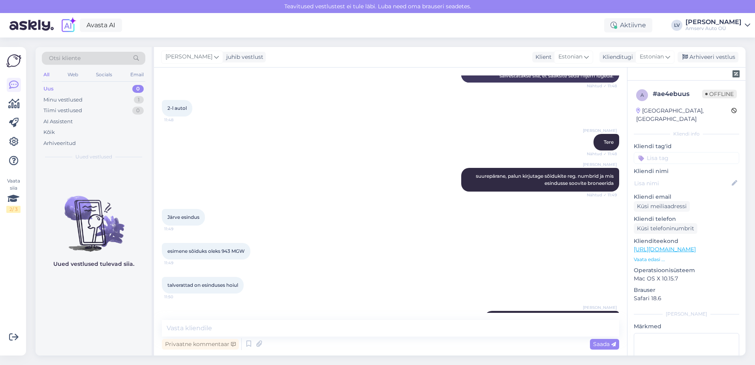
scroll to position [234, 0]
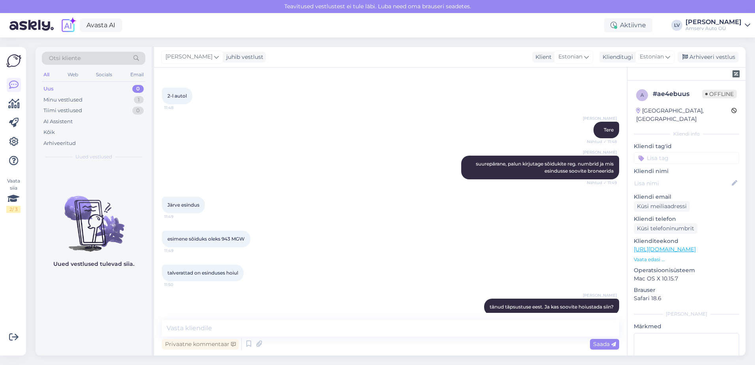
click at [320, 339] on div "Privaatne kommentaar Saada" at bounding box center [390, 343] width 457 height 15
drag, startPoint x: 248, startPoint y: 238, endPoint x: 221, endPoint y: 240, distance: 26.9
click at [221, 240] on div "esimene sõiduks oleks 943 MGW 11:49" at bounding box center [206, 239] width 88 height 17
drag, startPoint x: 221, startPoint y: 240, endPoint x: 231, endPoint y: 240, distance: 10.3
drag, startPoint x: 231, startPoint y: 240, endPoint x: 566, endPoint y: 6, distance: 408.5
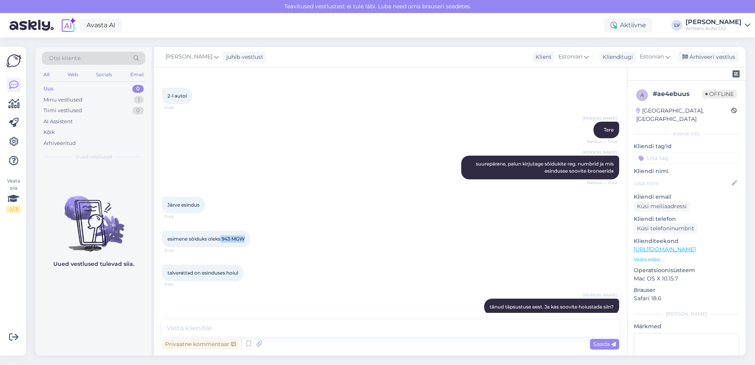
click at [313, 192] on div "Järve esindus 11:49" at bounding box center [390, 205] width 457 height 34
drag, startPoint x: 244, startPoint y: 239, endPoint x: 221, endPoint y: 240, distance: 23.3
click at [221, 240] on span "esimene sõiduks oleks 943 MGW" at bounding box center [205, 239] width 77 height 6
drag, startPoint x: 221, startPoint y: 240, endPoint x: 232, endPoint y: 236, distance: 11.9
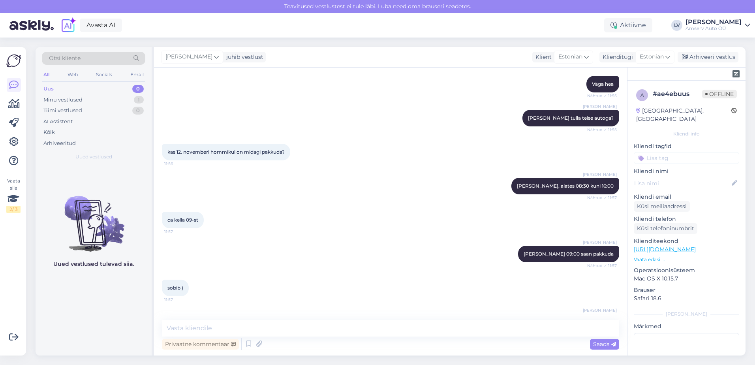
scroll to position [1103, 0]
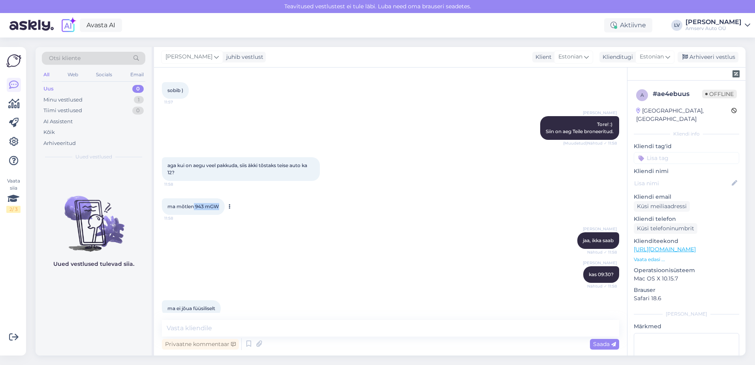
drag, startPoint x: 218, startPoint y: 208, endPoint x: 194, endPoint y: 207, distance: 24.5
click at [194, 207] on span "ma mõtlen 943 mGW" at bounding box center [193, 206] width 52 height 6
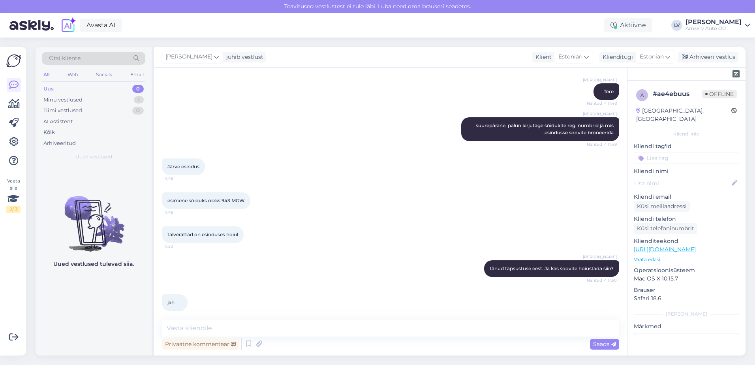
scroll to position [474, 0]
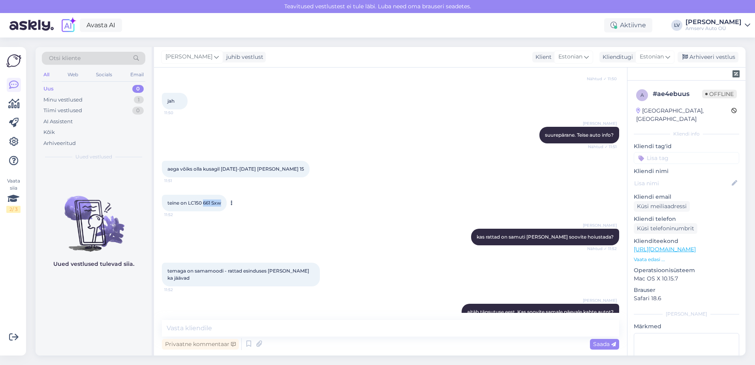
drag, startPoint x: 220, startPoint y: 206, endPoint x: 204, endPoint y: 203, distance: 16.7
click at [204, 203] on div "teine on LC150 661 Sxw 11:52" at bounding box center [194, 203] width 65 height 17
